Goal: Task Accomplishment & Management: Use online tool/utility

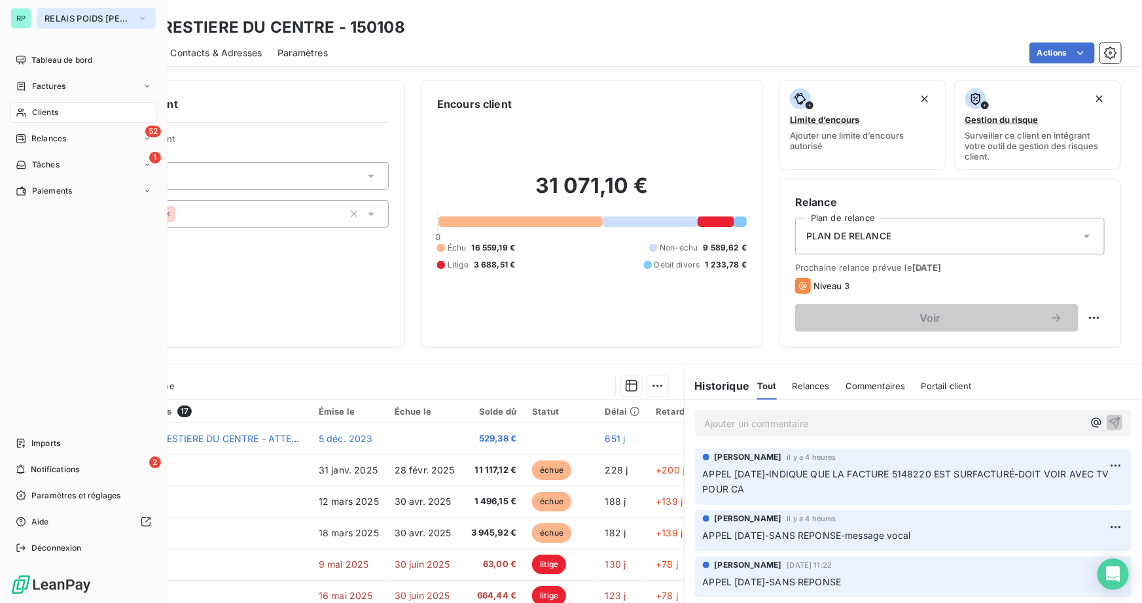
click at [72, 14] on span "RELAIS POIDS [PERSON_NAME]" at bounding box center [88, 18] width 88 height 10
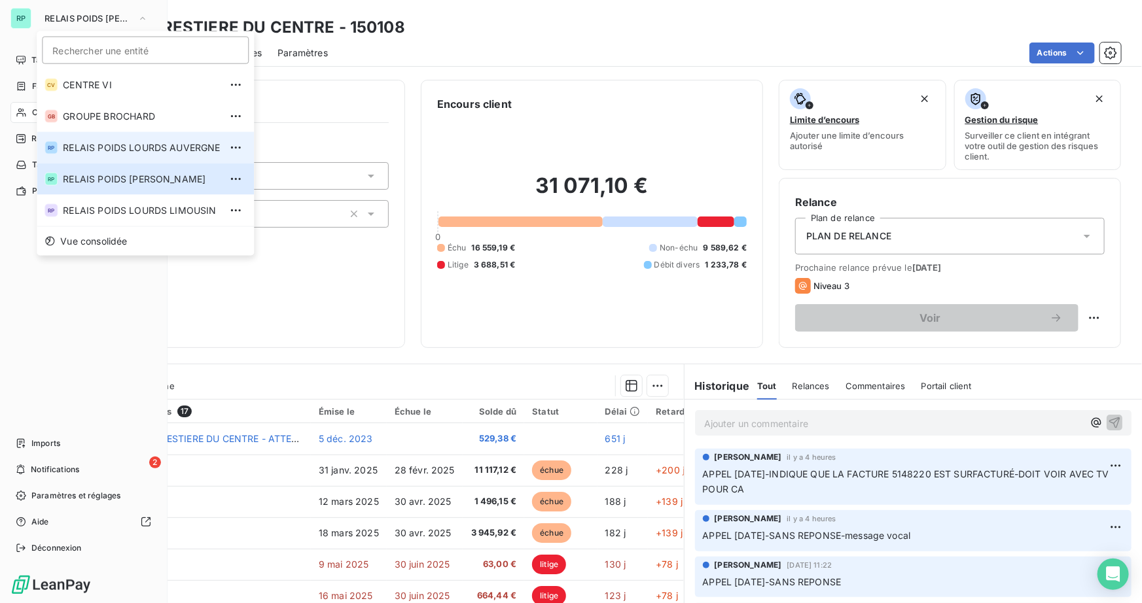
click at [211, 149] on span "RELAIS POIDS LOURDS AUVERGNE" at bounding box center [141, 147] width 157 height 13
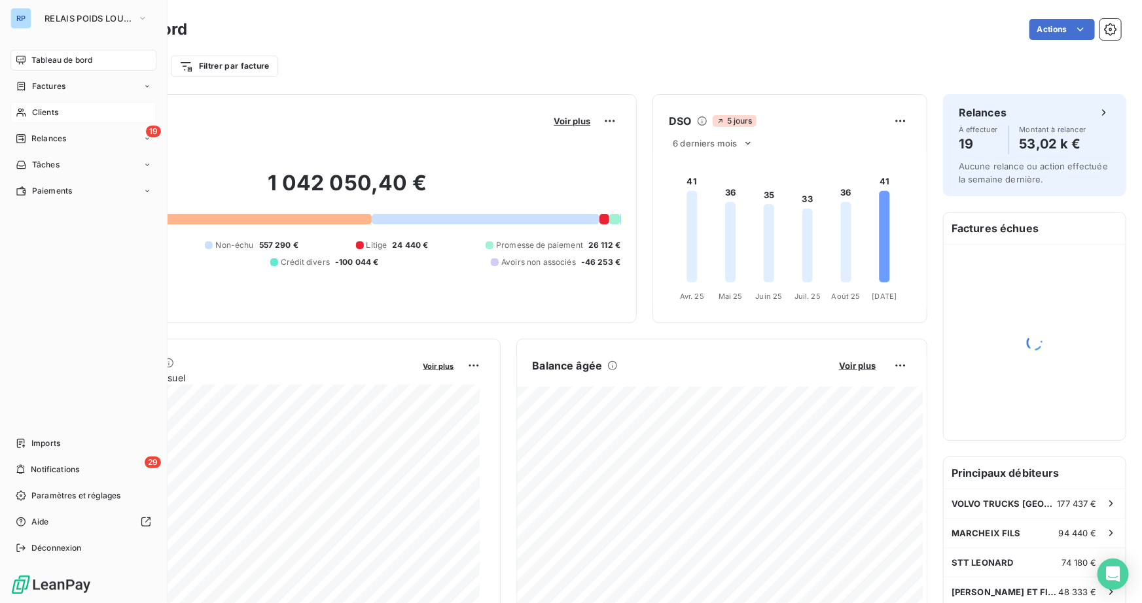
click at [51, 113] on span "Clients" at bounding box center [45, 113] width 26 height 12
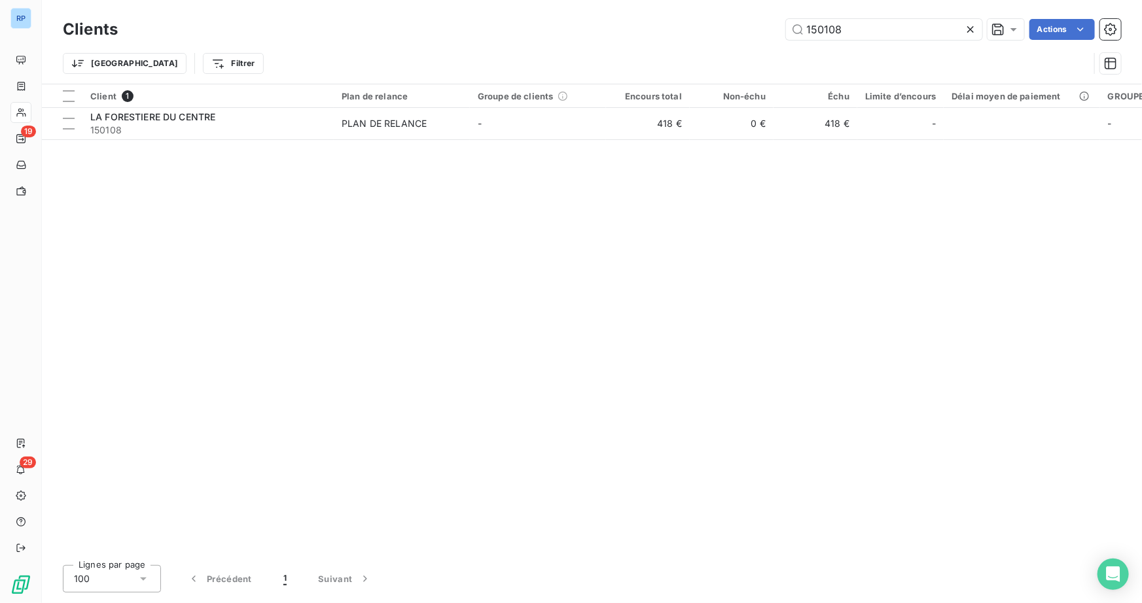
drag, startPoint x: 847, startPoint y: 33, endPoint x: 623, endPoint y: 43, distance: 224.6
click at [623, 43] on div "Clients 150108 Actions Trier Filtrer" at bounding box center [592, 50] width 1058 height 68
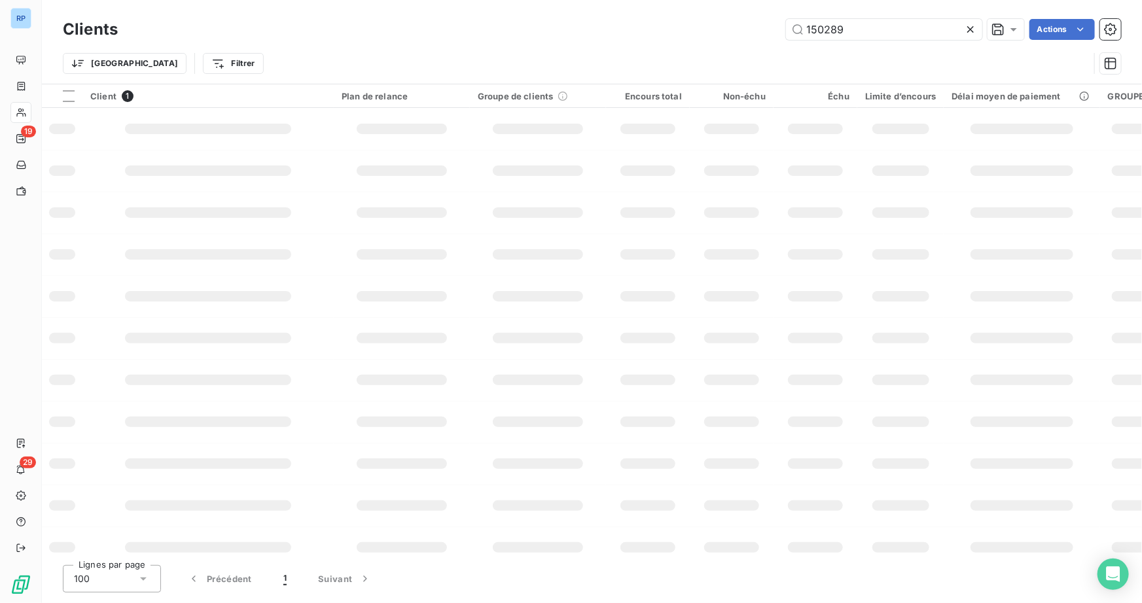
type input "150289"
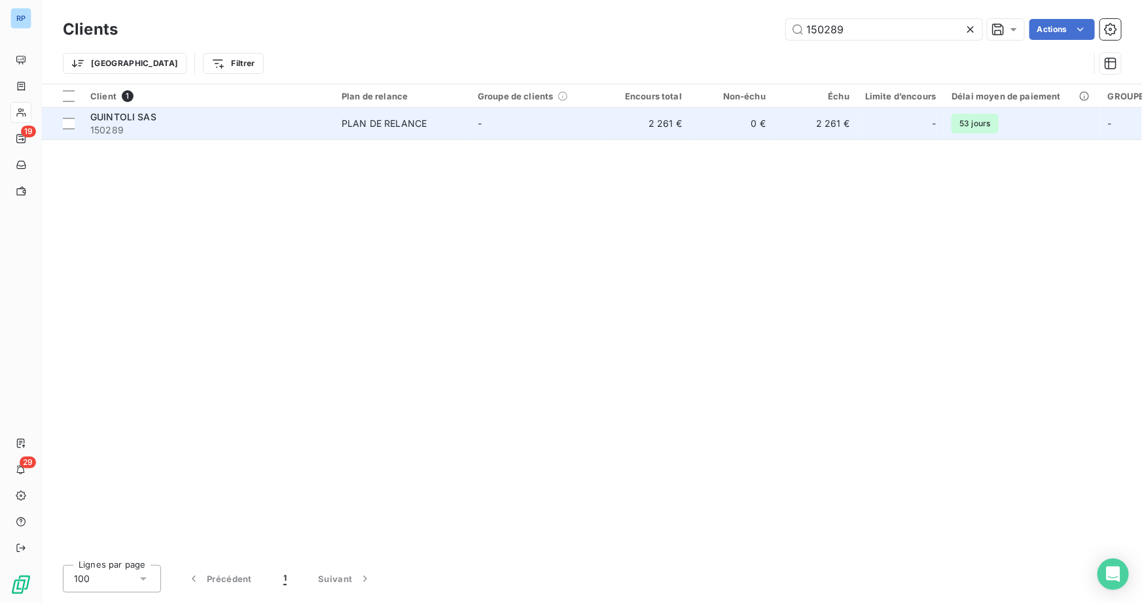
click at [97, 111] on span "GUINTOLI SAS" at bounding box center [123, 116] width 66 height 11
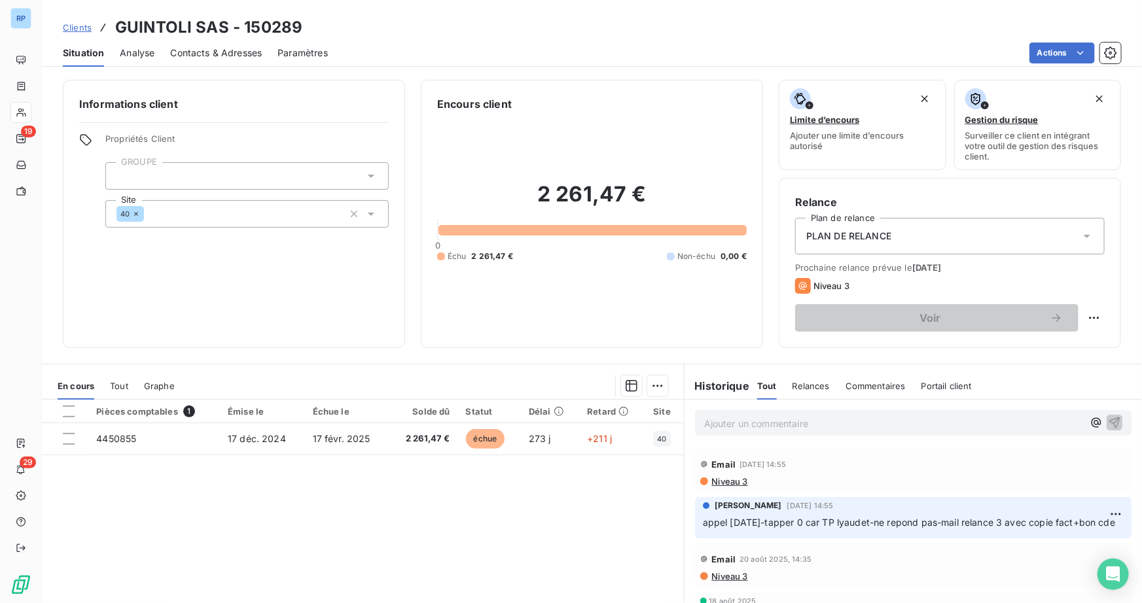
click at [721, 417] on p "Ajouter un commentaire ﻿" at bounding box center [893, 423] width 379 height 16
click at [1049, 425] on p "appel [DATE]-fact [PHONE_NUMBER] au nom de TP LYAUDET-fact manquante mail a" at bounding box center [893, 422] width 379 height 15
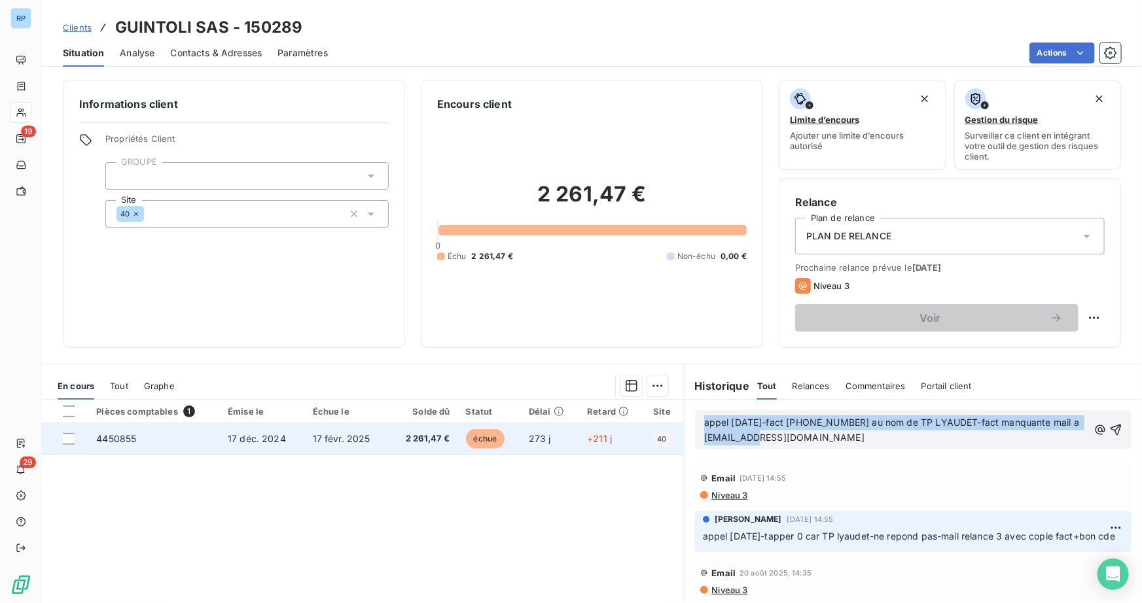
drag, startPoint x: 793, startPoint y: 436, endPoint x: 662, endPoint y: 424, distance: 131.4
click at [662, 424] on div "En cours Tout Graphe Pièces comptables 1 Émise le Échue le Solde dû Statut Déla…" at bounding box center [592, 527] width 1100 height 327
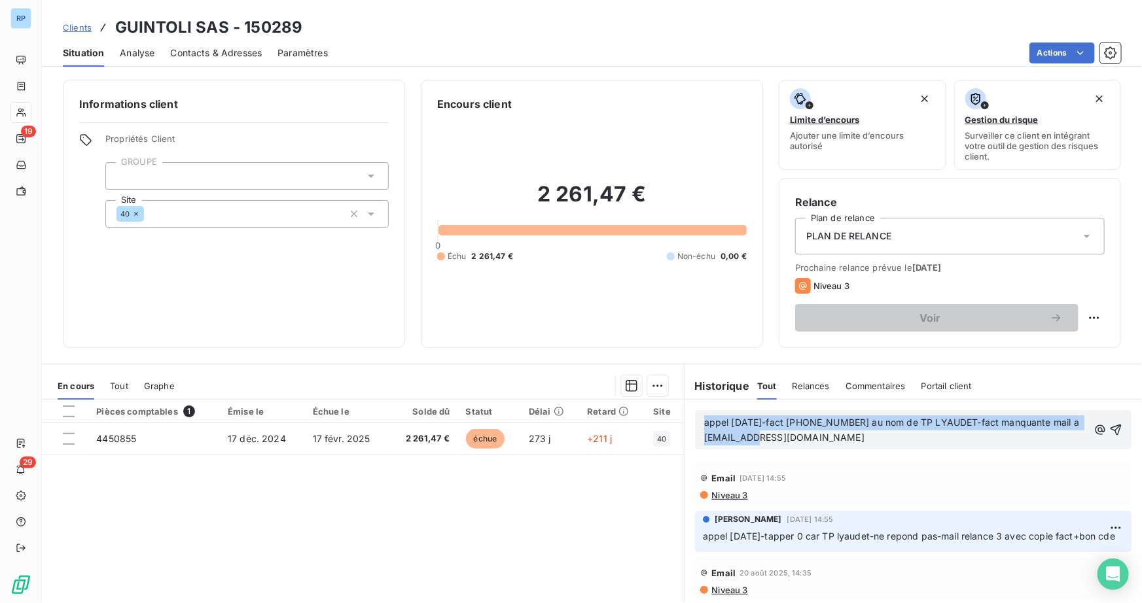
click at [777, 438] on p "appel [DATE]-fact [PHONE_NUMBER] au nom de TP LYAUDET-fact manquante mail a [EM…" at bounding box center [896, 430] width 384 height 30
click at [779, 438] on p "appel [DATE]-fact [PHONE_NUMBER] au nom de TP LYAUDET-fact manquante mail a [EM…" at bounding box center [896, 430] width 384 height 30
click at [768, 438] on p "appel [DATE]-fact [PHONE_NUMBER] au nom de TP LYAUDET-fact manquante mail a [EM…" at bounding box center [896, 430] width 384 height 30
drag, startPoint x: 767, startPoint y: 437, endPoint x: 698, endPoint y: 425, distance: 70.5
click at [698, 425] on div "appel [DATE]-fact [PHONE_NUMBER] au nom de TP LYAUDET-fact manquante mail a [EM…" at bounding box center [913, 429] width 436 height 39
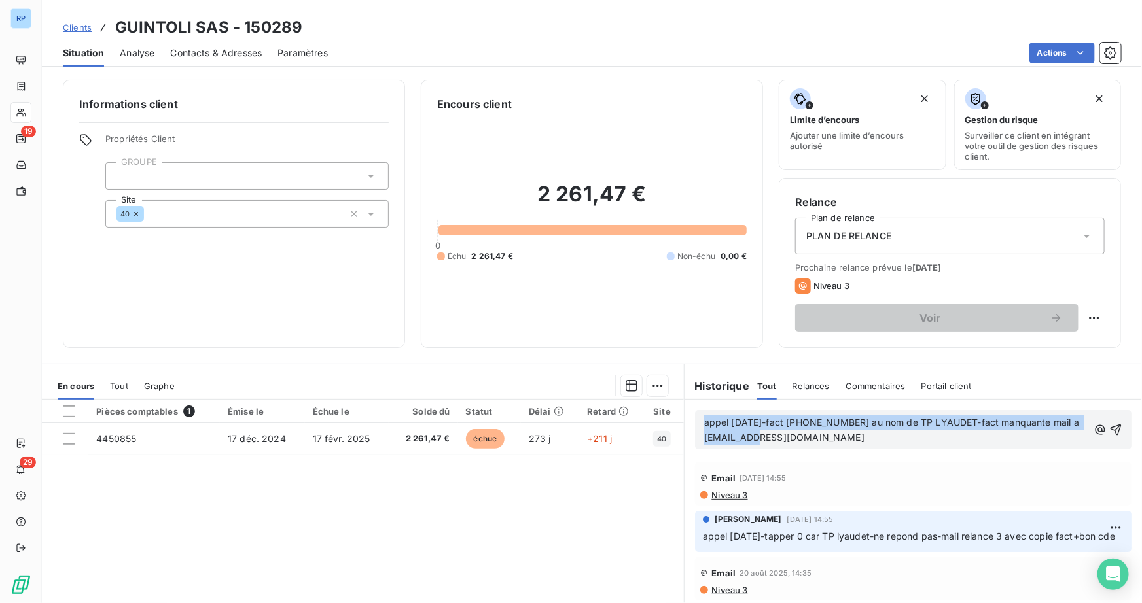
copy span "appel [DATE]-fact [PHONE_NUMBER] au nom de TP LYAUDET-fact manquante mail a [EM…"
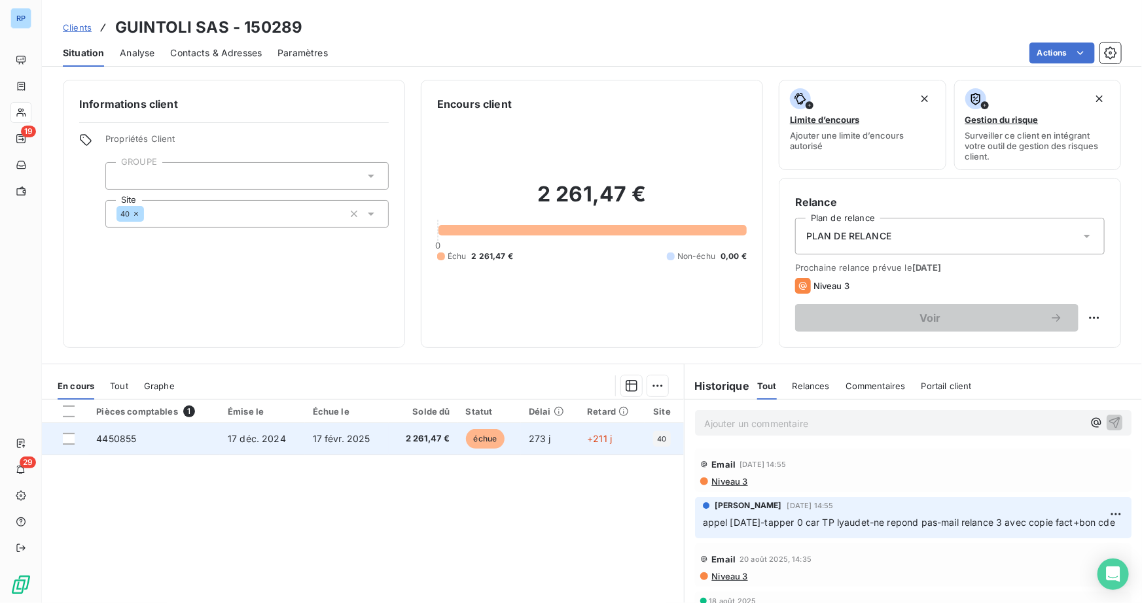
click at [136, 443] on span "4450855" at bounding box center [116, 438] width 40 height 11
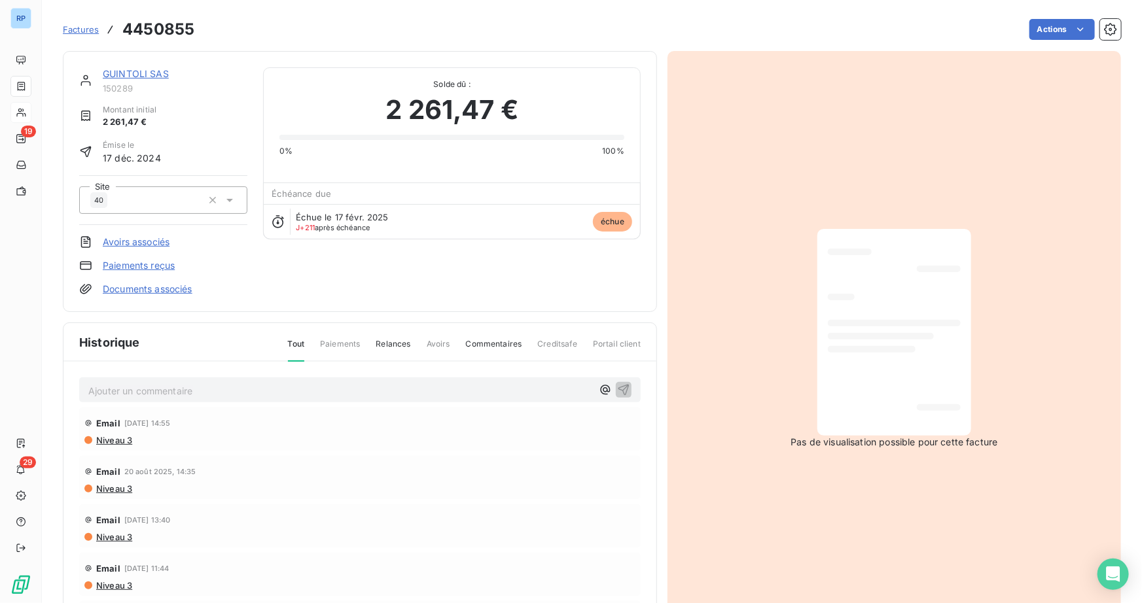
click at [325, 390] on p "Ajouter un commentaire ﻿" at bounding box center [340, 391] width 504 height 16
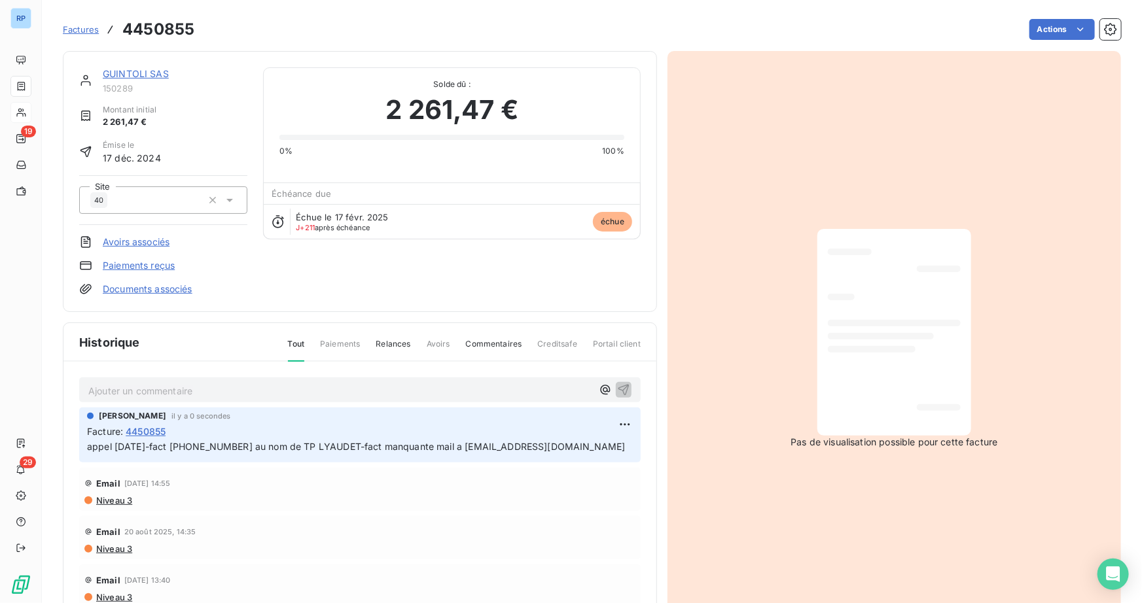
click at [97, 75] on div "GUINTOLI SAS 150289" at bounding box center [163, 80] width 168 height 26
click at [107, 77] on link "GUINTOLI SAS" at bounding box center [136, 73] width 66 height 11
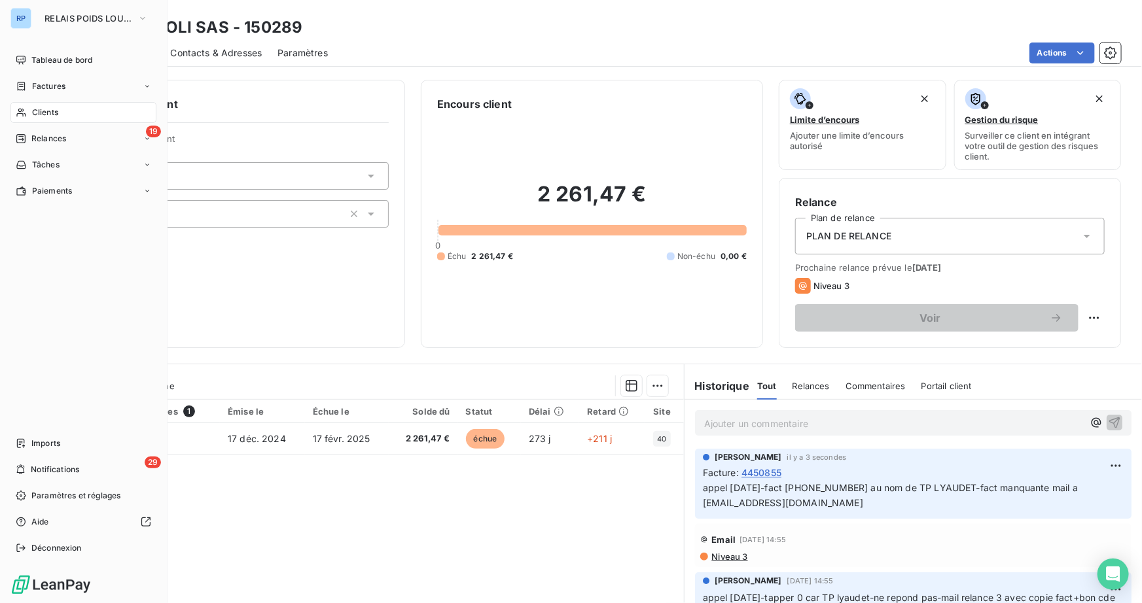
click at [33, 16] on div "RP RELAIS POIDS LOURDS AUVERGNE" at bounding box center [83, 18] width 146 height 21
click at [116, 18] on span "RELAIS POIDS LOURDS AUVERGNE" at bounding box center [88, 18] width 88 height 10
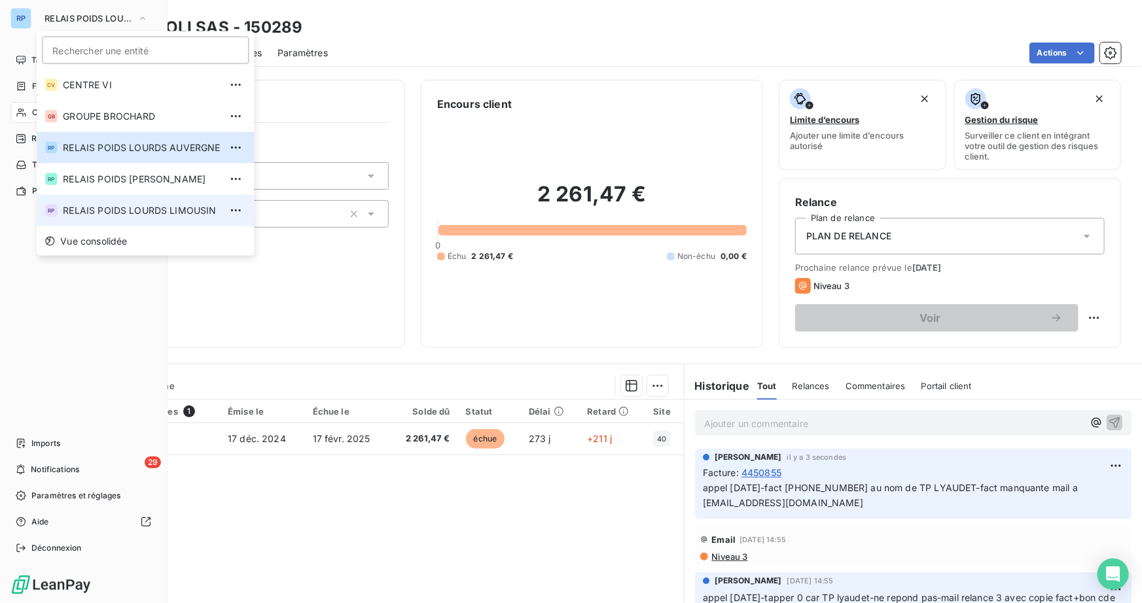
click at [169, 207] on span "RELAIS POIDS LOURDS LIMOUSIN" at bounding box center [141, 210] width 157 height 13
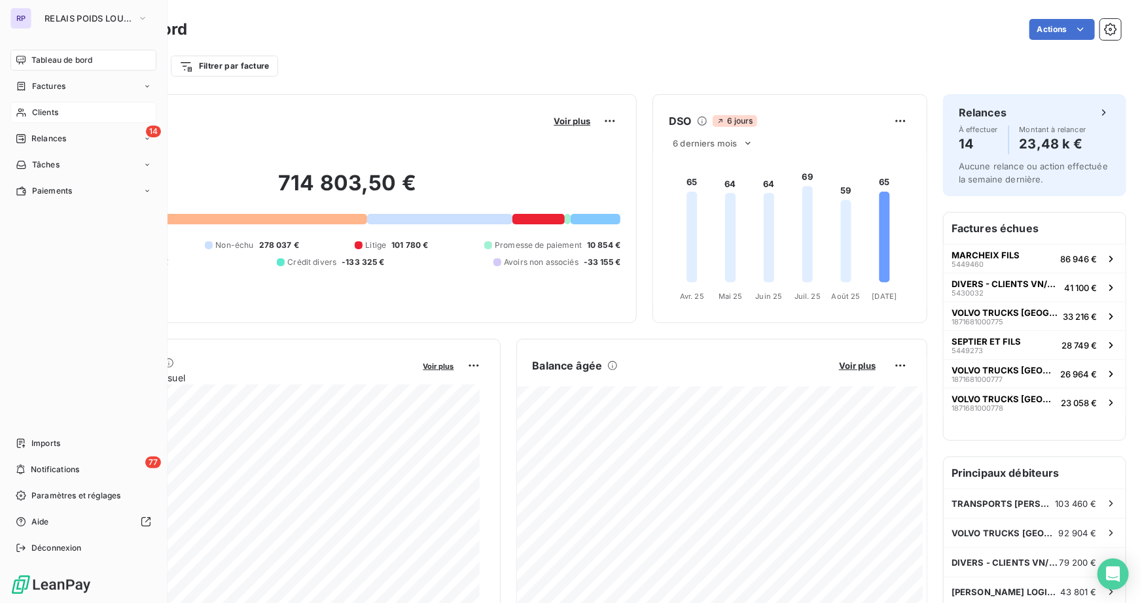
click at [48, 110] on span "Clients" at bounding box center [45, 113] width 26 height 12
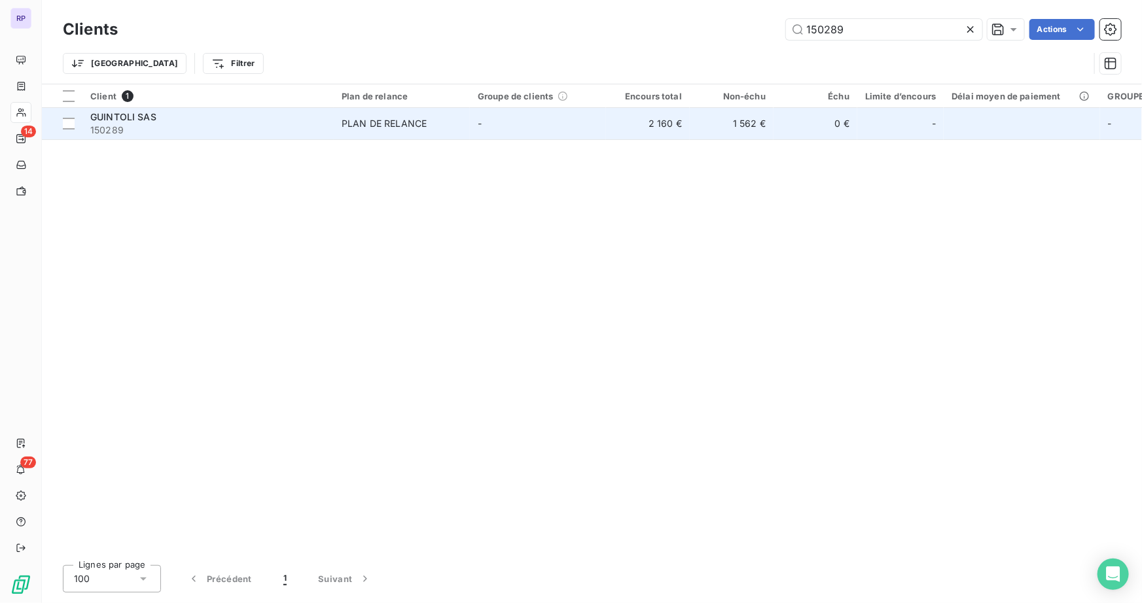
click at [106, 124] on span "150289" at bounding box center [208, 130] width 236 height 13
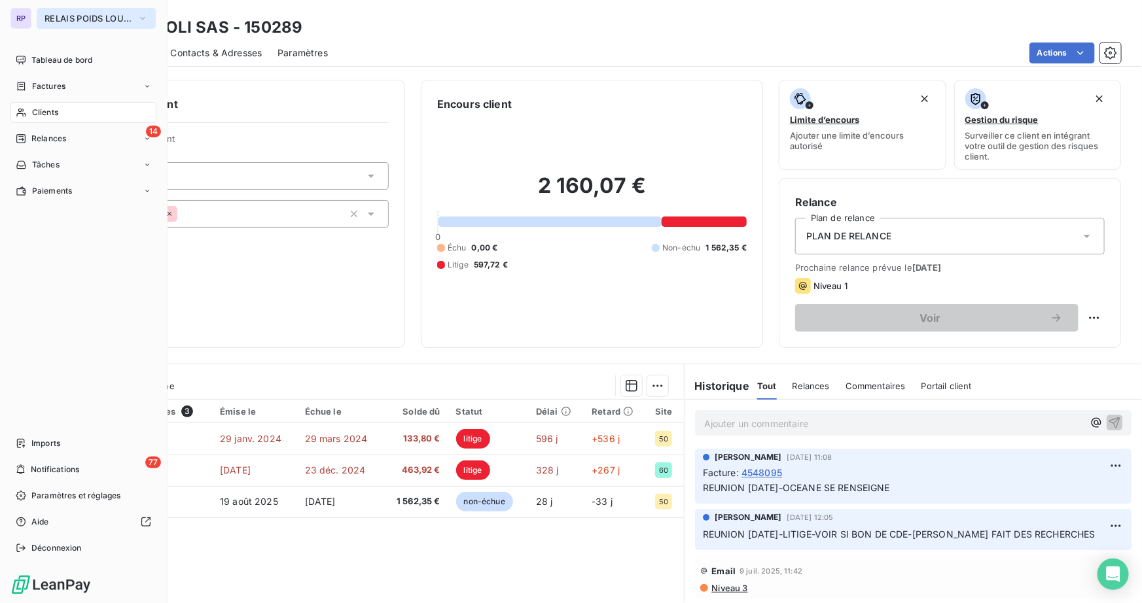
click at [53, 20] on span "RELAIS POIDS LOURDS LIMOUSIN" at bounding box center [88, 18] width 88 height 10
click at [75, 24] on button "RELAIS POIDS LOURDS LIMOUSIN" at bounding box center [96, 18] width 119 height 21
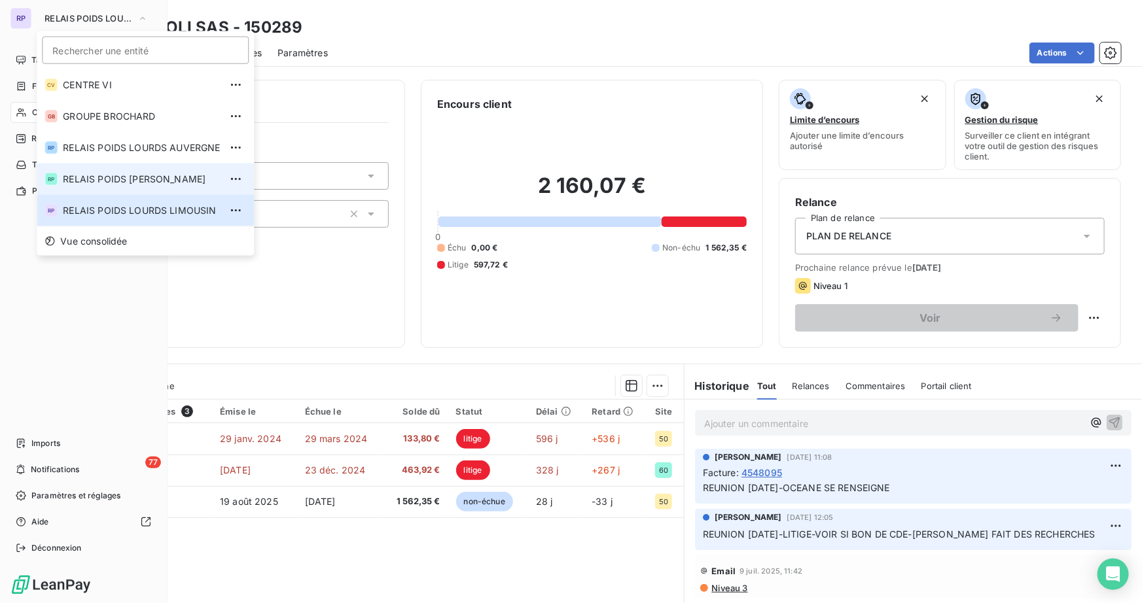
click at [154, 182] on span "RELAIS POIDS [PERSON_NAME]" at bounding box center [141, 179] width 157 height 13
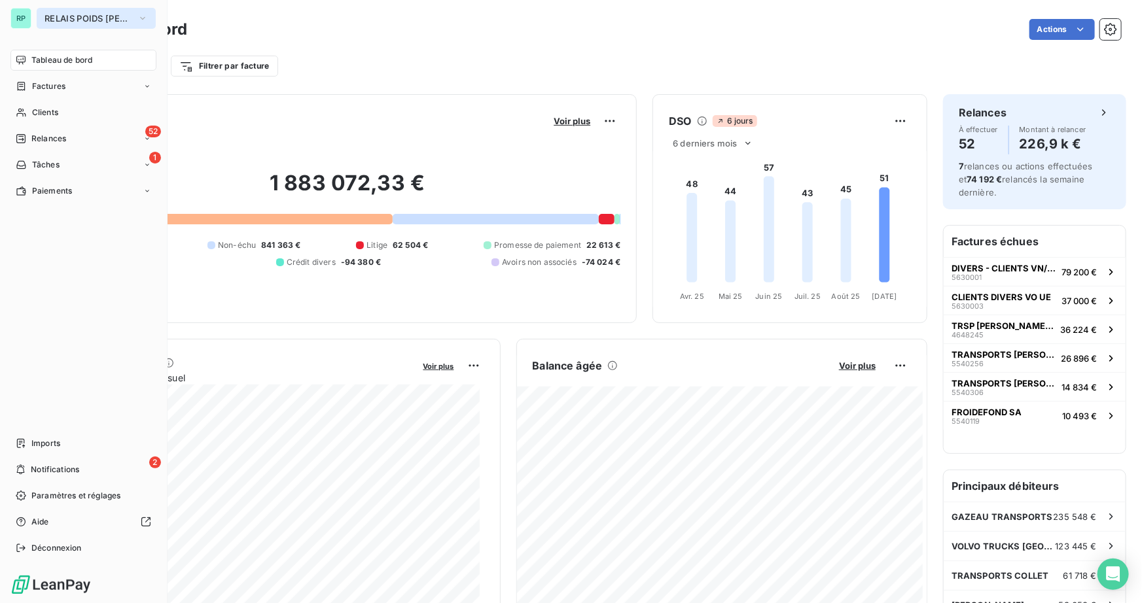
click at [105, 18] on span "RELAIS POIDS [PERSON_NAME]" at bounding box center [88, 18] width 88 height 10
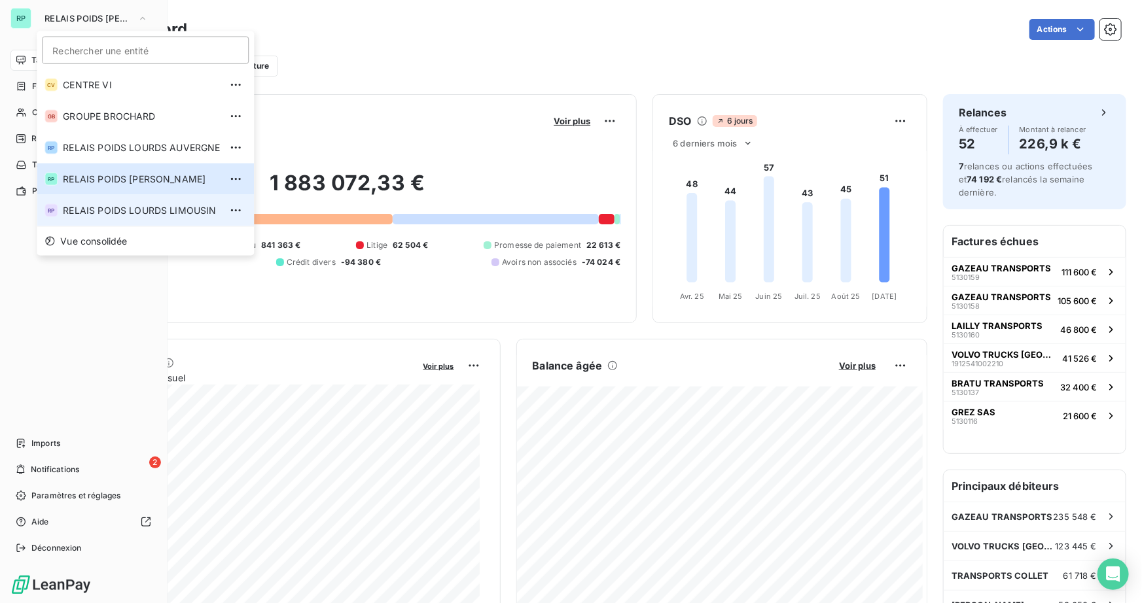
click at [129, 207] on span "RELAIS POIDS LOURDS LIMOUSIN" at bounding box center [141, 210] width 157 height 13
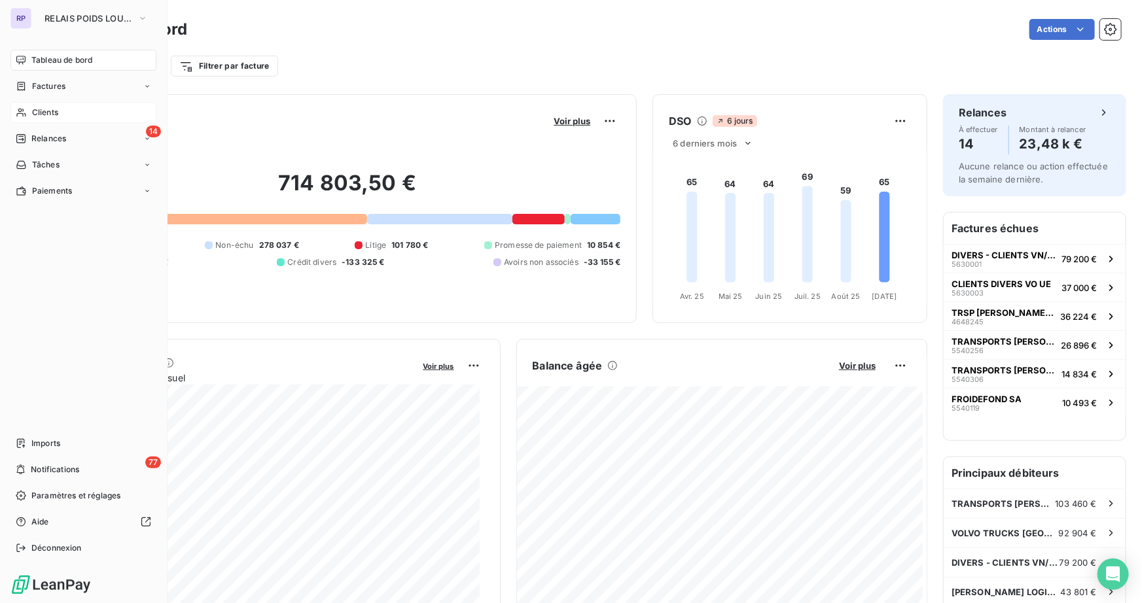
click at [35, 113] on span "Clients" at bounding box center [45, 113] width 26 height 12
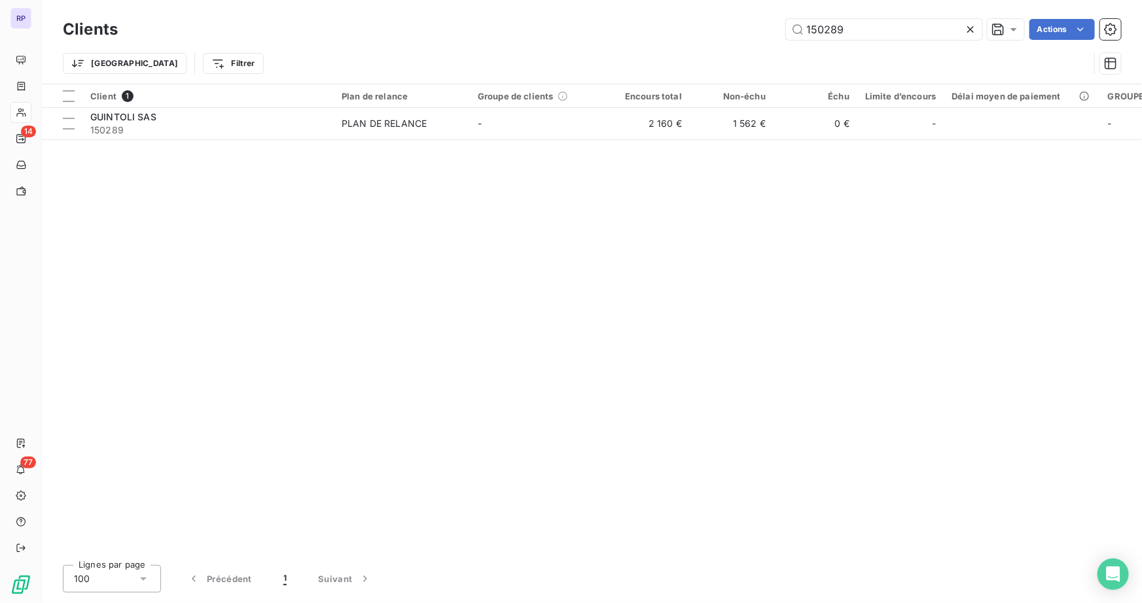
drag, startPoint x: 847, startPoint y: 27, endPoint x: 576, endPoint y: 34, distance: 271.0
click at [576, 34] on div "150289 Actions" at bounding box center [626, 29] width 987 height 21
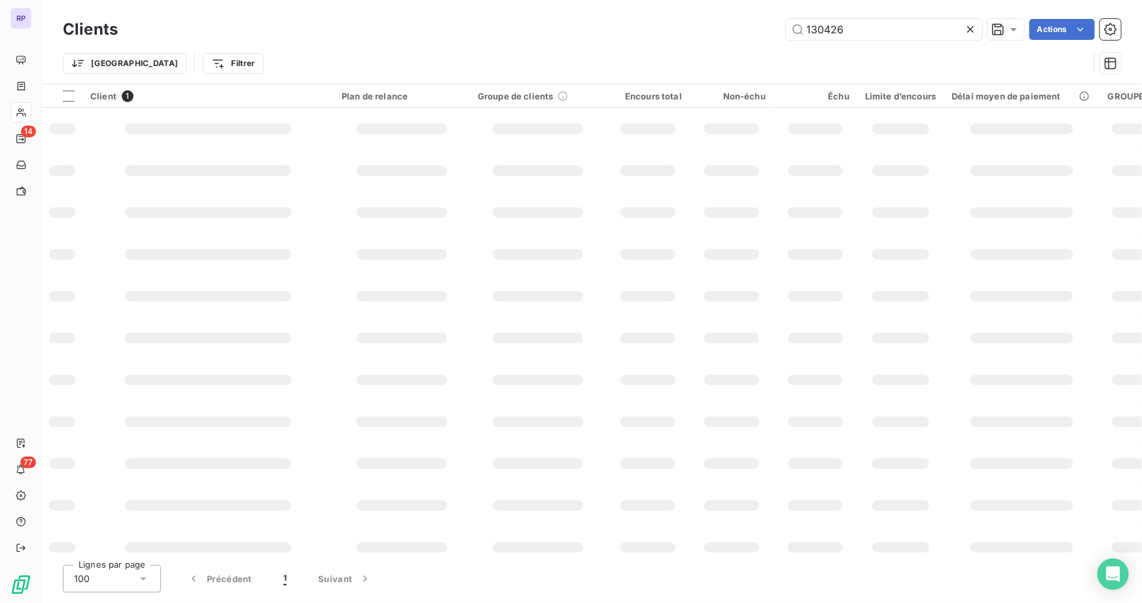
type input "130426"
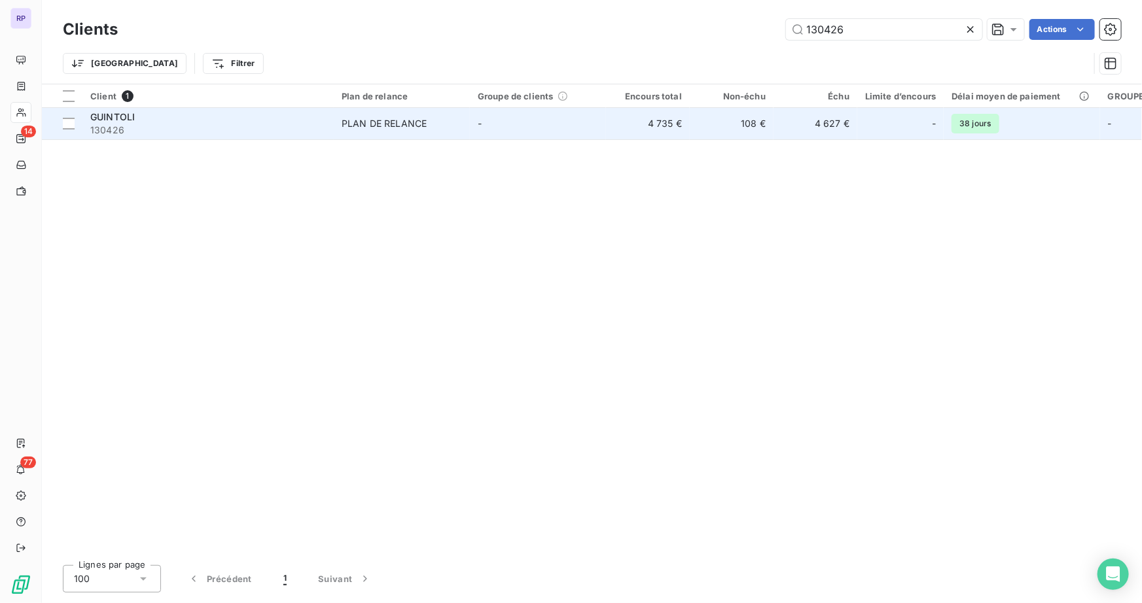
click at [118, 115] on span "GUINTOLI" at bounding box center [112, 116] width 44 height 11
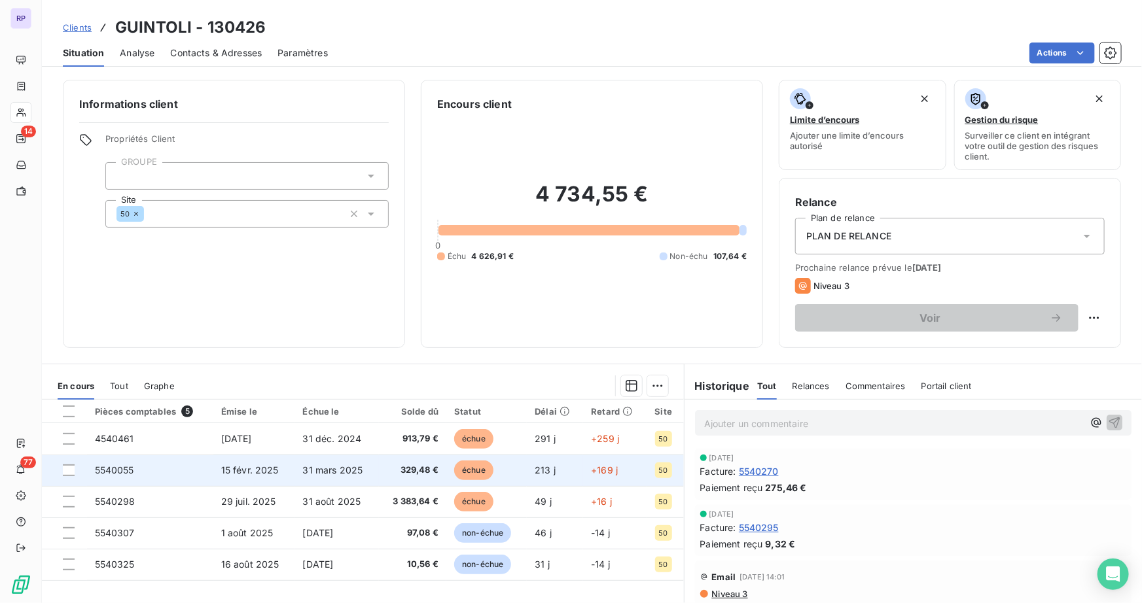
click at [135, 472] on td "5540055" at bounding box center [150, 470] width 126 height 31
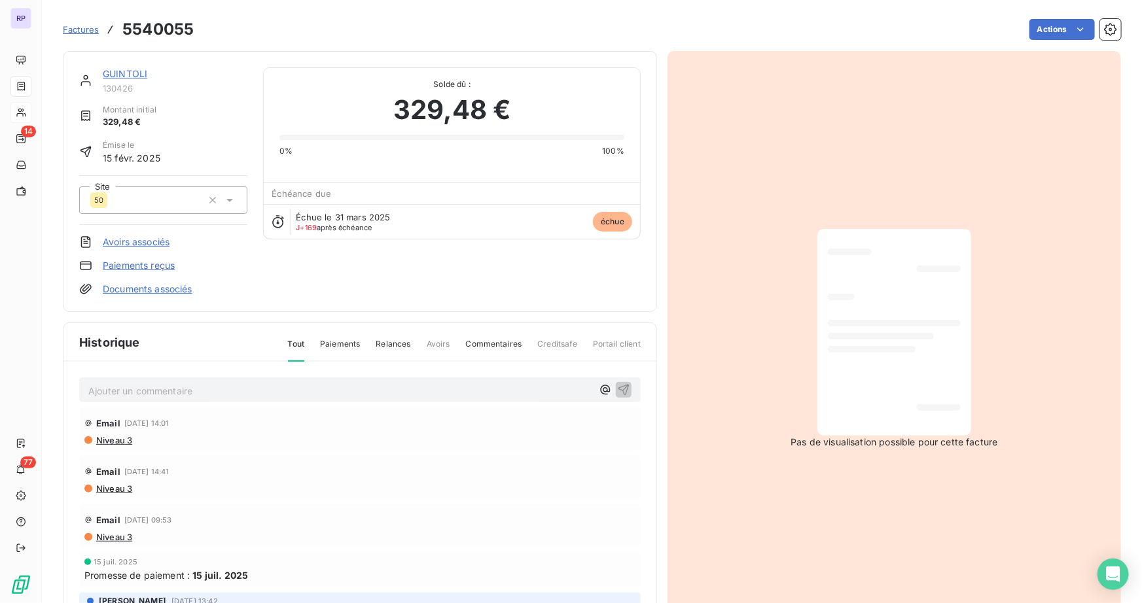
click at [250, 390] on p "Ajouter un commentaire ﻿" at bounding box center [340, 391] width 504 height 16
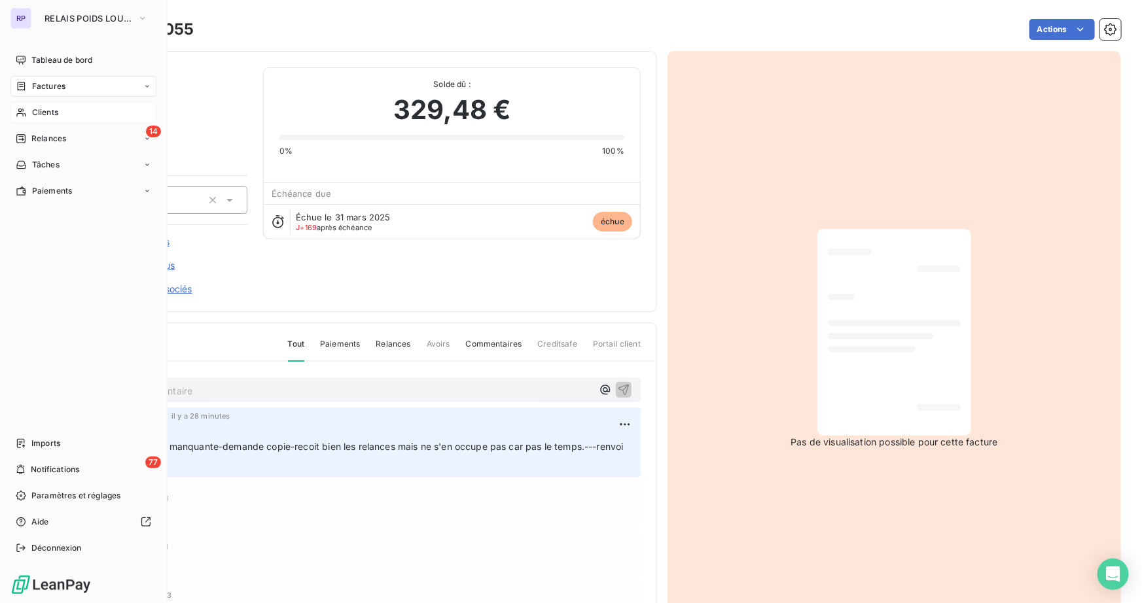
click at [35, 20] on div "RP RELAIS POIDS LOURDS LIMOUSIN" at bounding box center [83, 18] width 146 height 21
click at [78, 21] on span "RELAIS POIDS LOURDS LIMOUSIN" at bounding box center [88, 18] width 88 height 10
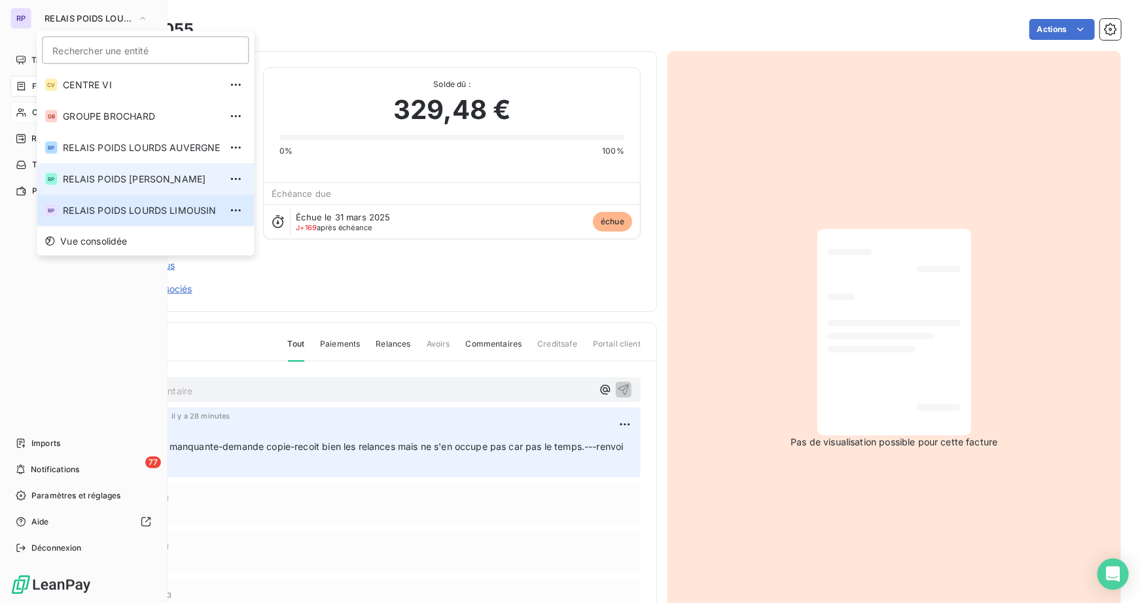
click at [126, 179] on span "RELAIS POIDS [PERSON_NAME]" at bounding box center [141, 179] width 157 height 13
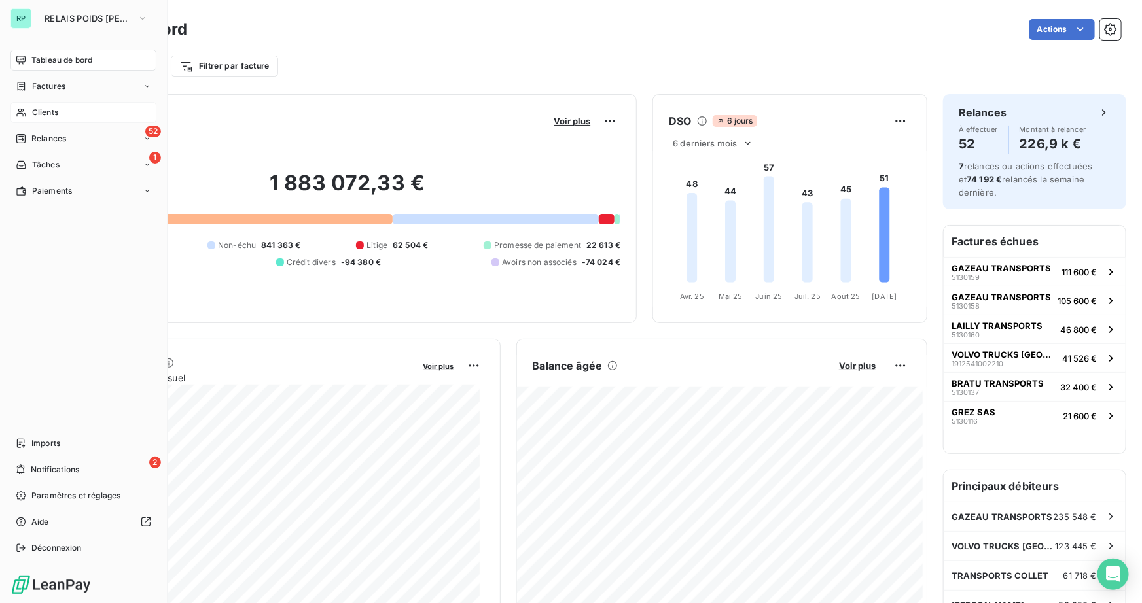
click at [52, 105] on div "Clients" at bounding box center [83, 112] width 146 height 21
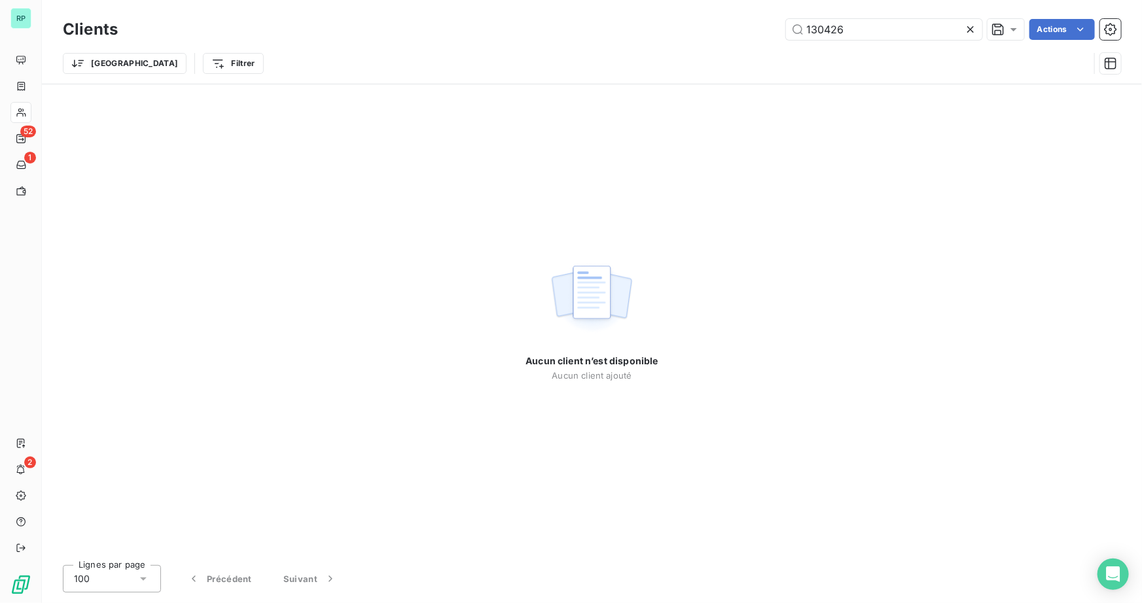
drag, startPoint x: 849, startPoint y: 33, endPoint x: 570, endPoint y: 42, distance: 278.9
click at [570, 42] on div "Clients 130426 Actions" at bounding box center [592, 29] width 1058 height 27
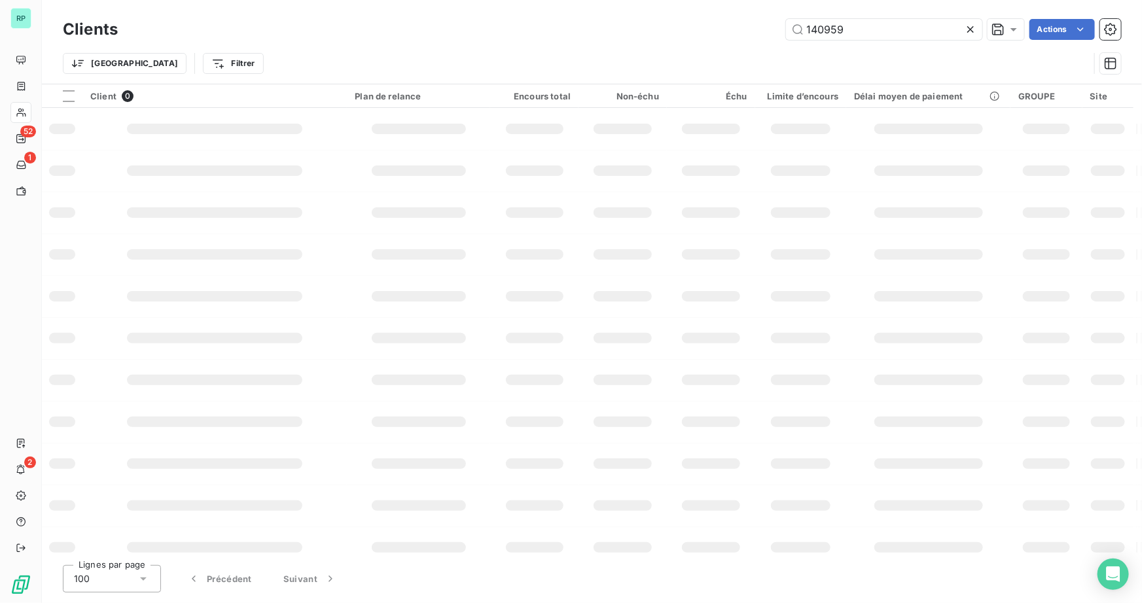
type input "140959"
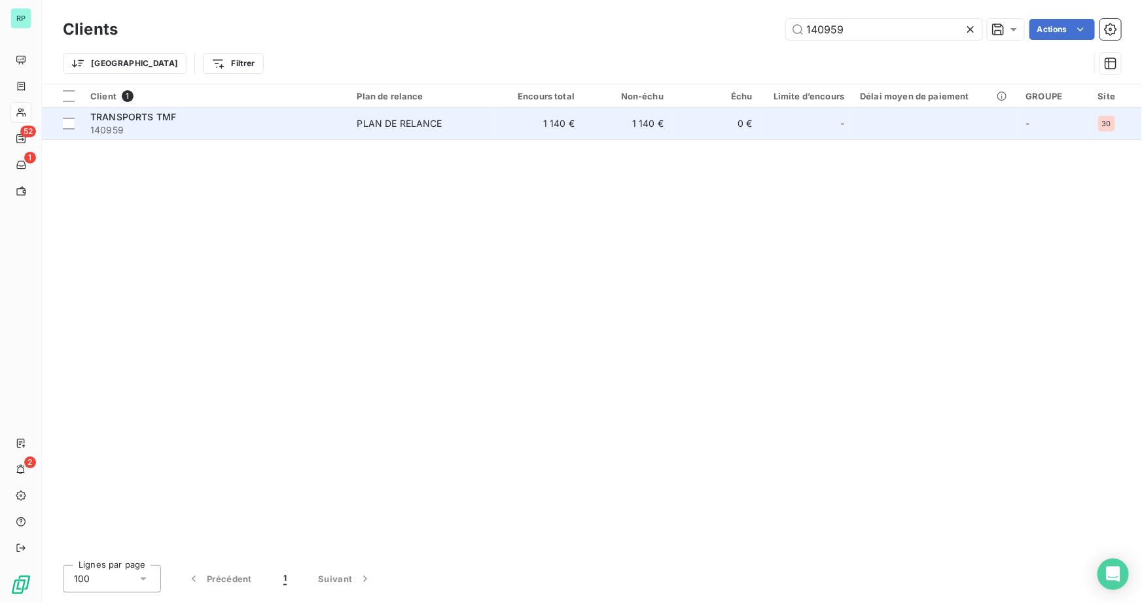
click at [156, 126] on span "140959" at bounding box center [215, 130] width 251 height 13
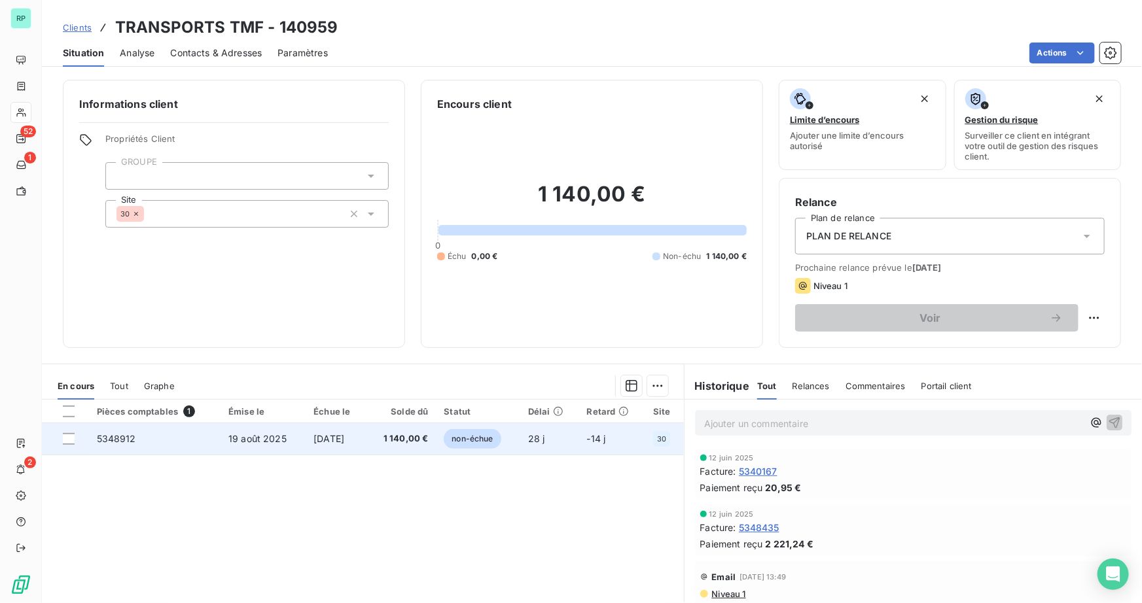
click at [124, 436] on span "5348912" at bounding box center [116, 438] width 39 height 11
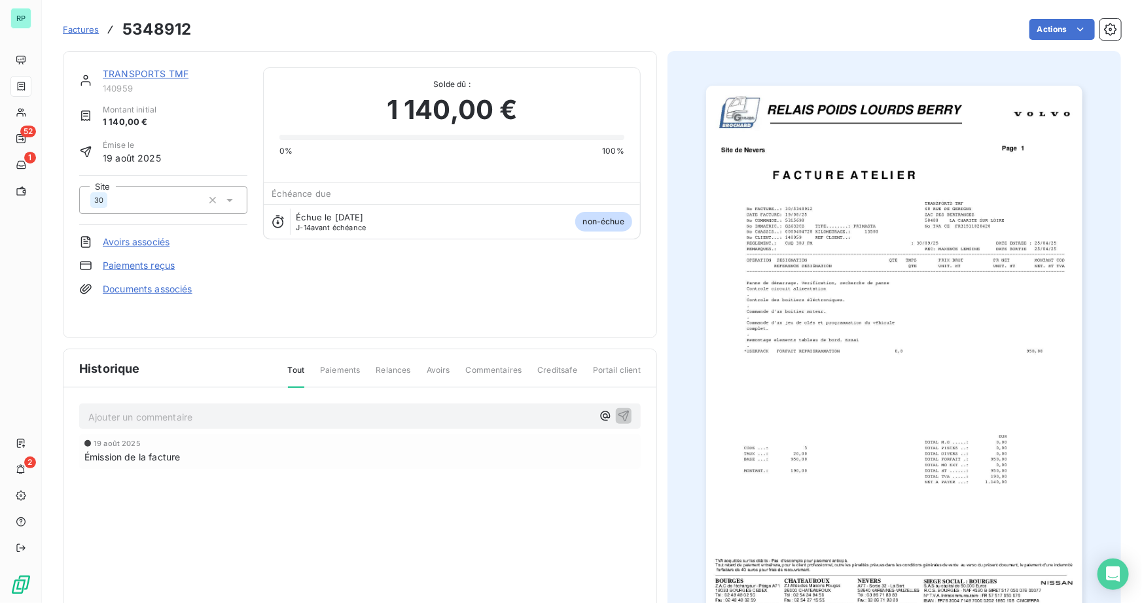
click at [983, 484] on img "button" at bounding box center [894, 352] width 376 height 533
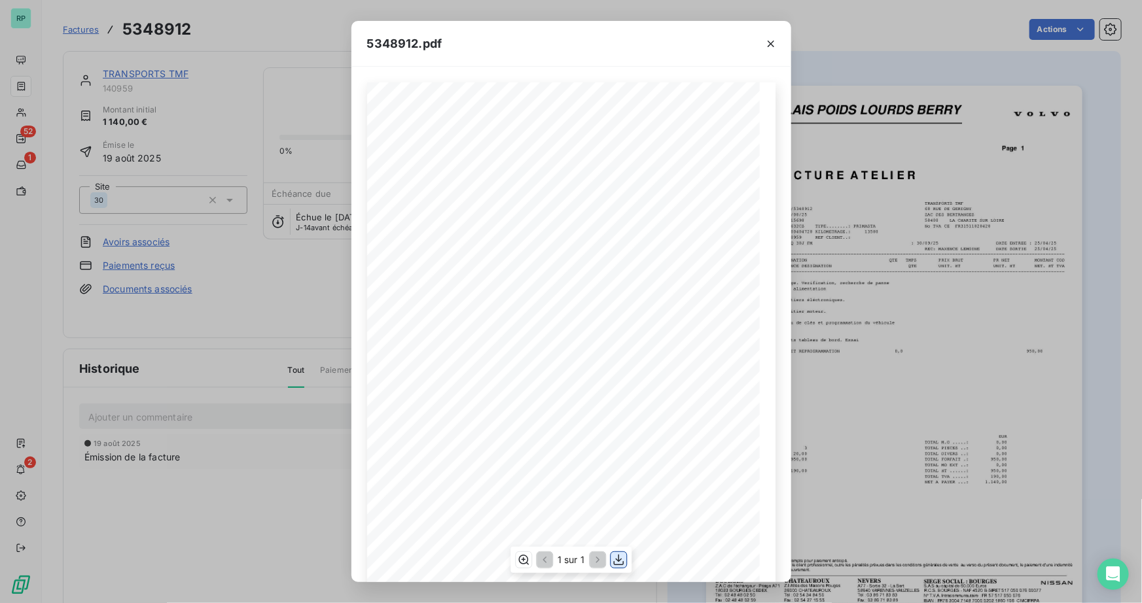
click at [621, 558] on icon "button" at bounding box center [618, 560] width 13 height 13
click at [773, 45] on icon "button" at bounding box center [770, 43] width 13 height 13
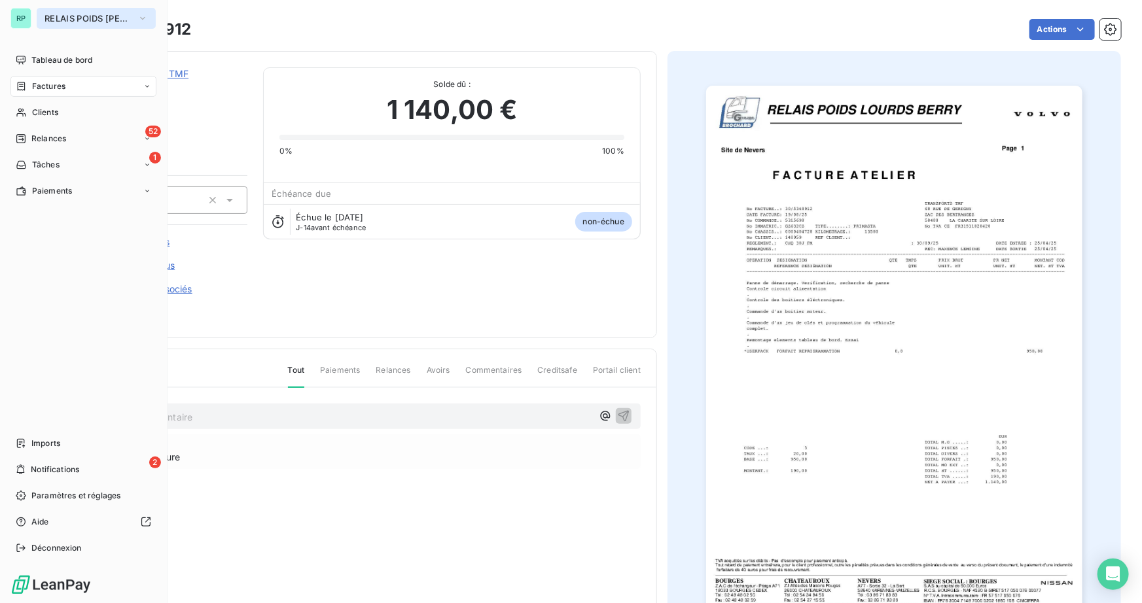
click at [112, 23] on span "RELAIS POIDS [PERSON_NAME]" at bounding box center [88, 18] width 88 height 10
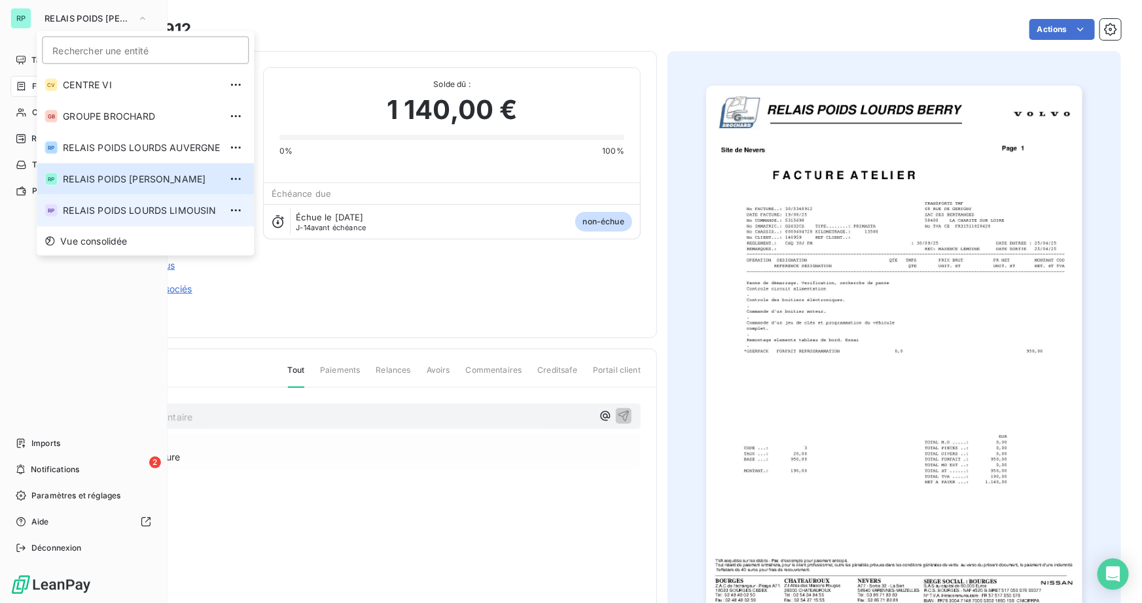
click at [154, 202] on li "RP RELAIS POIDS LOURDS LIMOUSIN" at bounding box center [145, 210] width 217 height 31
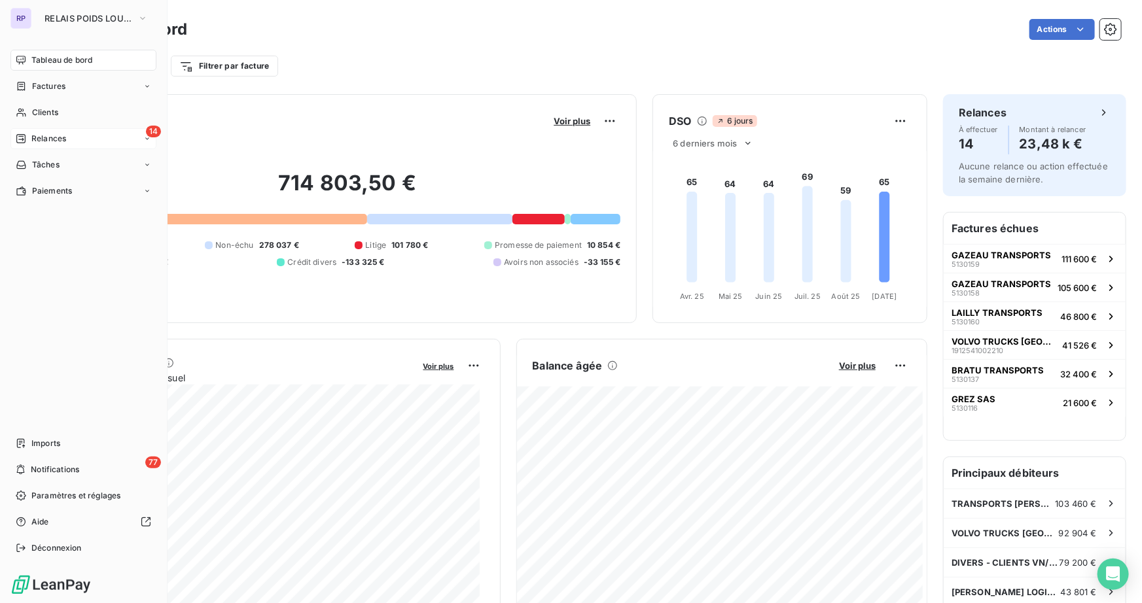
click at [57, 135] on span "Relances" at bounding box center [48, 139] width 35 height 12
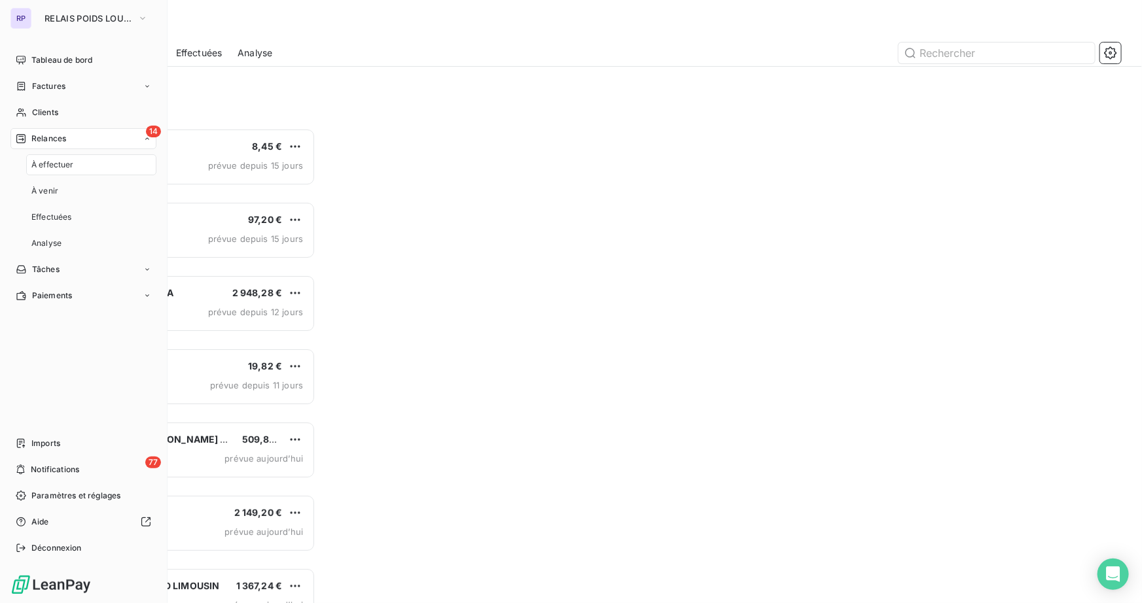
scroll to position [466, 243]
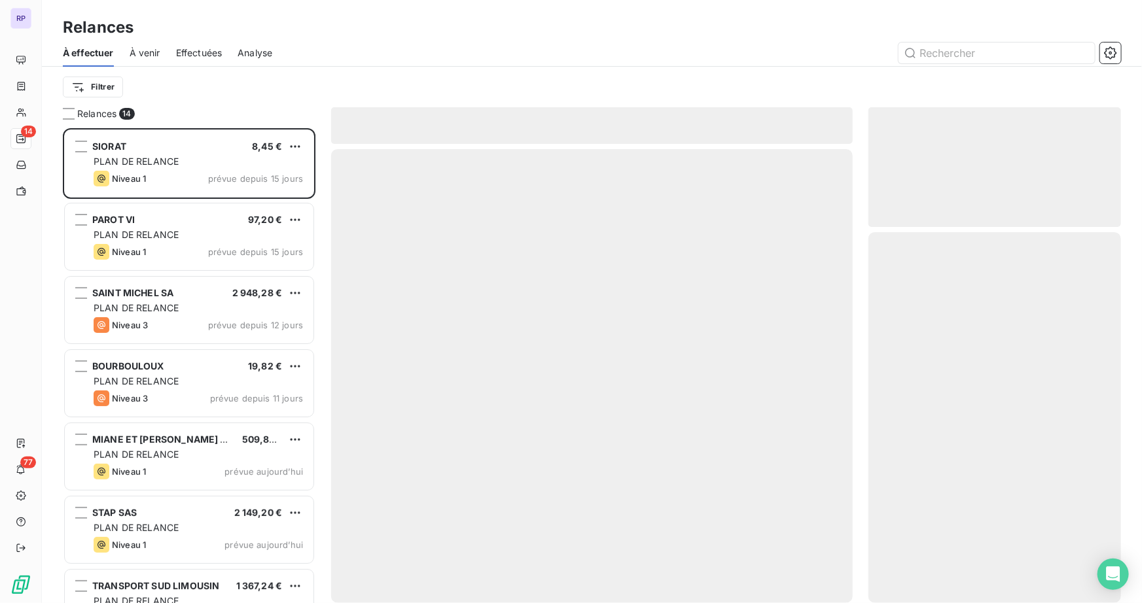
click at [361, 57] on div at bounding box center [704, 53] width 833 height 21
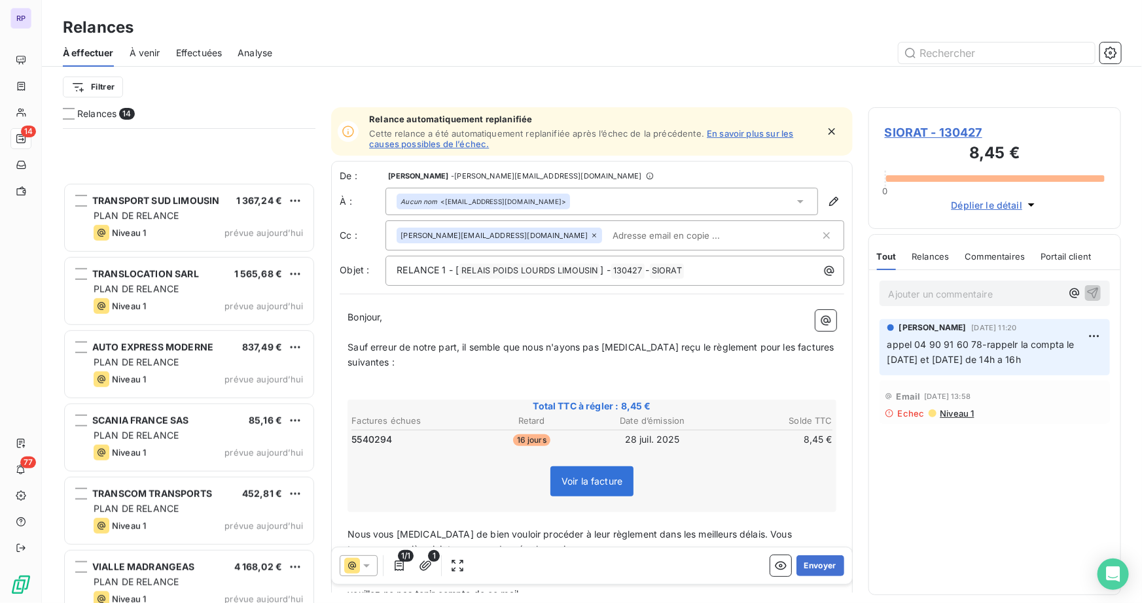
scroll to position [551, 0]
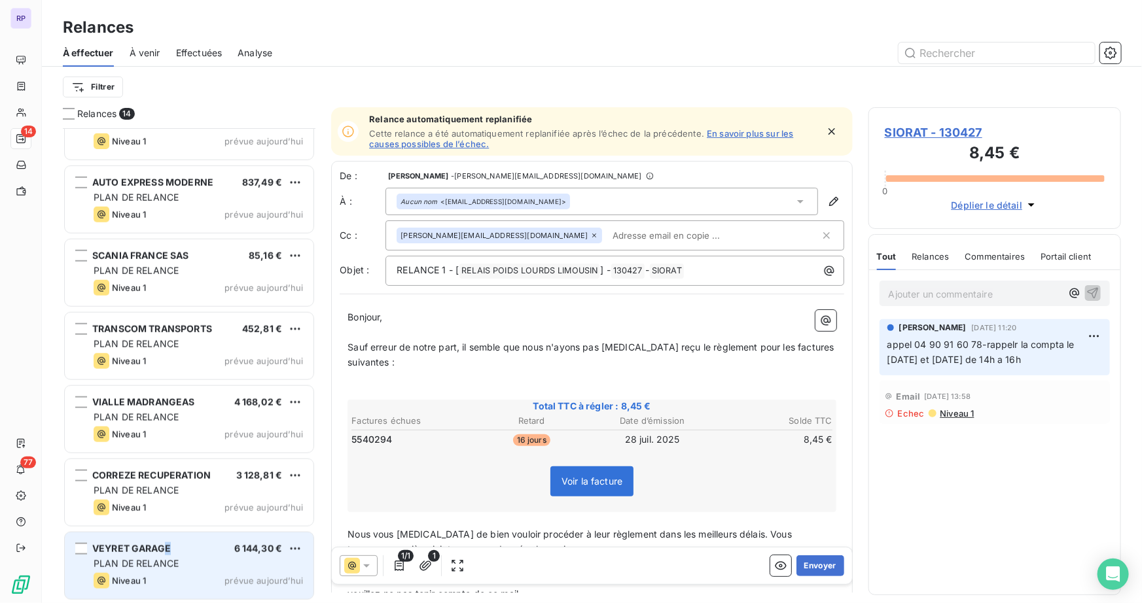
click at [168, 549] on span "VEYRET GARAGE" at bounding box center [131, 548] width 79 height 11
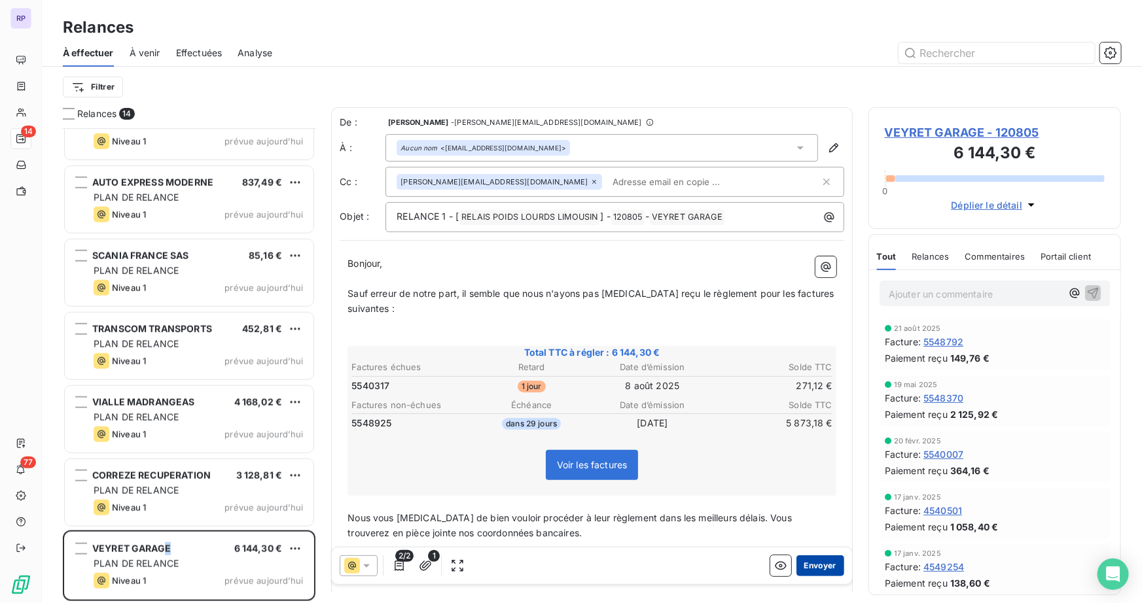
click at [824, 564] on button "Envoyer" at bounding box center [820, 566] width 48 height 21
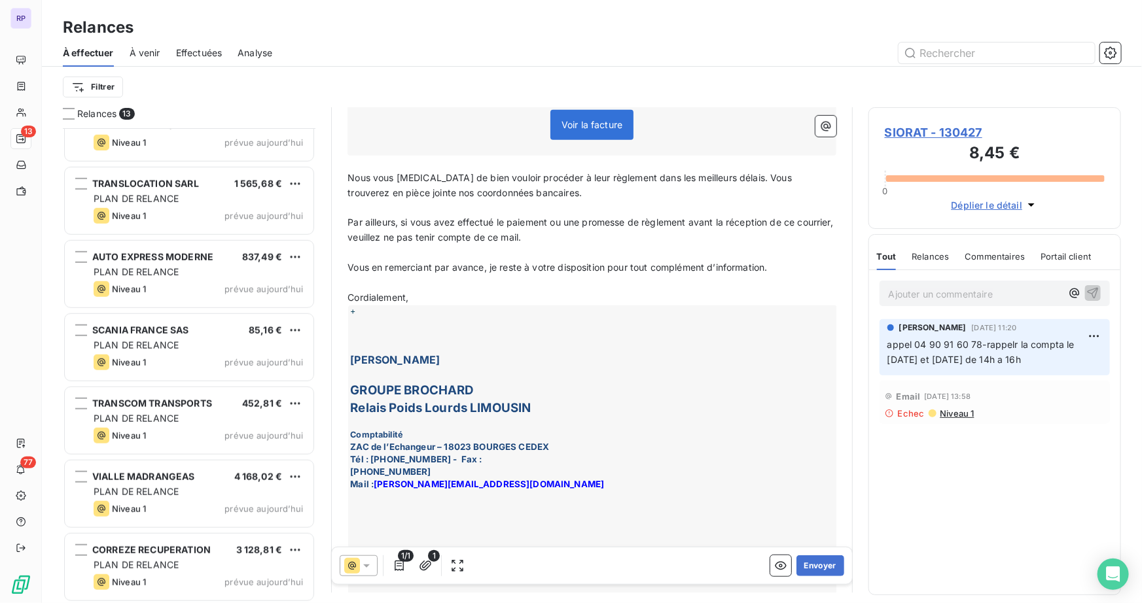
scroll to position [478, 0]
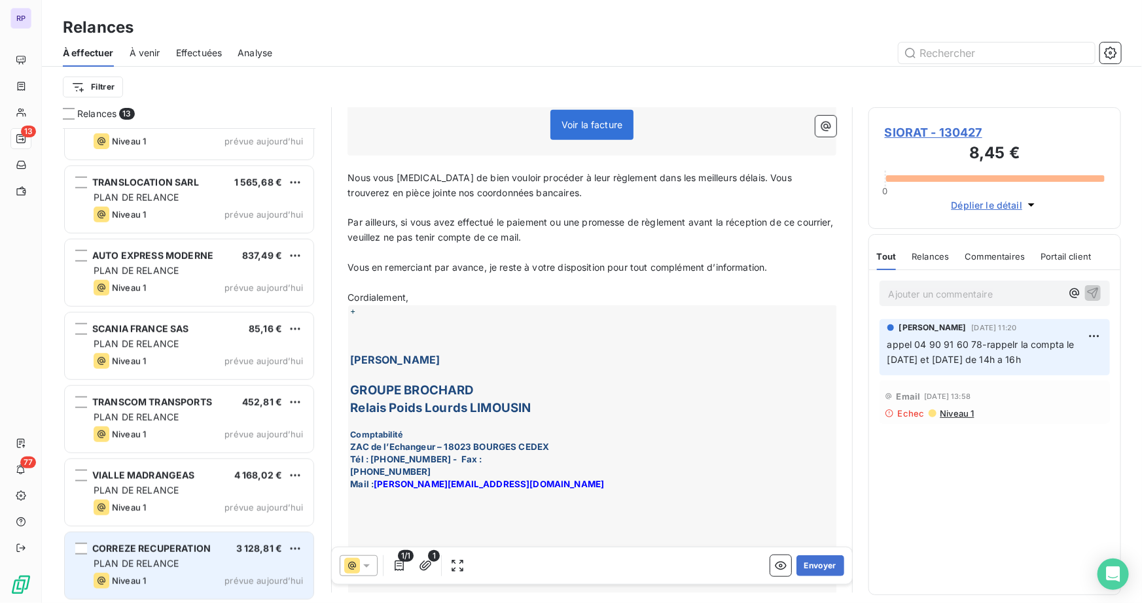
click at [181, 541] on div "CORREZE RECUPERATION 3 128,81 € PLAN DE RELANCE Niveau 1 prévue [DATE]" at bounding box center [189, 566] width 249 height 67
